Goal: Task Accomplishment & Management: Use online tool/utility

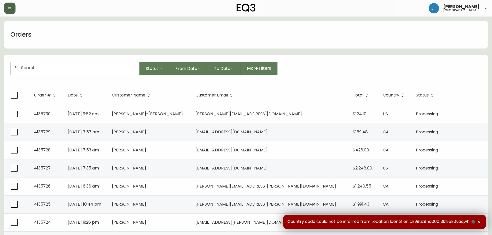
click at [12, 11] on button "button" at bounding box center [9, 8] width 11 height 11
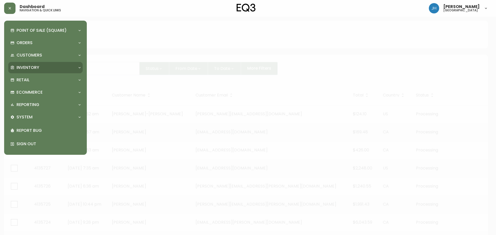
click at [47, 63] on div "Inventory" at bounding box center [45, 67] width 74 height 11
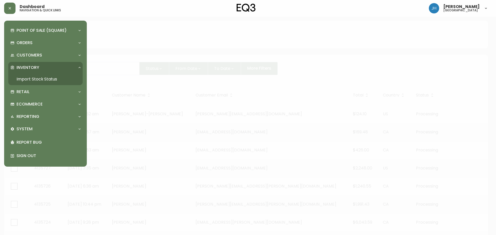
click at [58, 77] on link "Import Stock Status" at bounding box center [45, 79] width 74 height 12
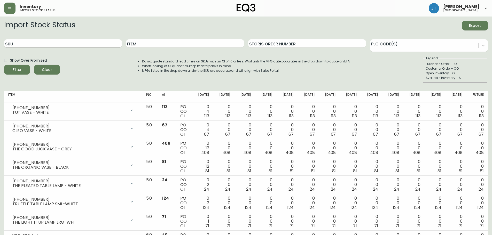
click at [83, 44] on input "SKU" at bounding box center [63, 43] width 118 height 8
paste input "1031916029"
type input "1031916029"
drag, startPoint x: 83, startPoint y: 44, endPoint x: 0, endPoint y: 38, distance: 83.5
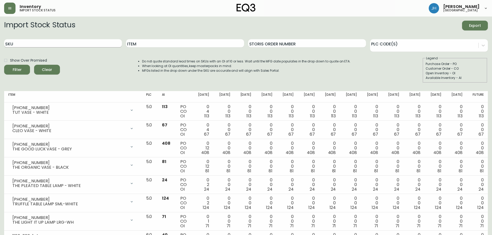
click at [56, 43] on input "SKU" at bounding box center [63, 43] width 118 height 8
paste input "[PHONE_NUMBER]"
type input "[PHONE_NUMBER]"
click at [22, 71] on span "Filter" at bounding box center [17, 70] width 18 height 6
